Goal: Transaction & Acquisition: Purchase product/service

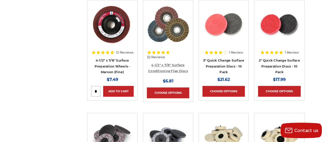
click at [172, 65] on link "4-1/2" x 7/8" Surface Conditioning Flap Discs" at bounding box center [168, 68] width 40 height 10
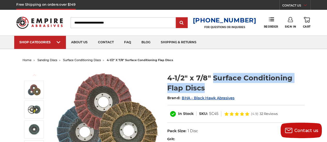
drag, startPoint x: 213, startPoint y: 76, endPoint x: 213, endPoint y: 85, distance: 9.8
click at [213, 85] on h1 "4-1/2" x 7/8" Surface Conditioning Flap Discs" at bounding box center [235, 83] width 137 height 20
copy h1 "Surface Conditioning Flap Discs"
